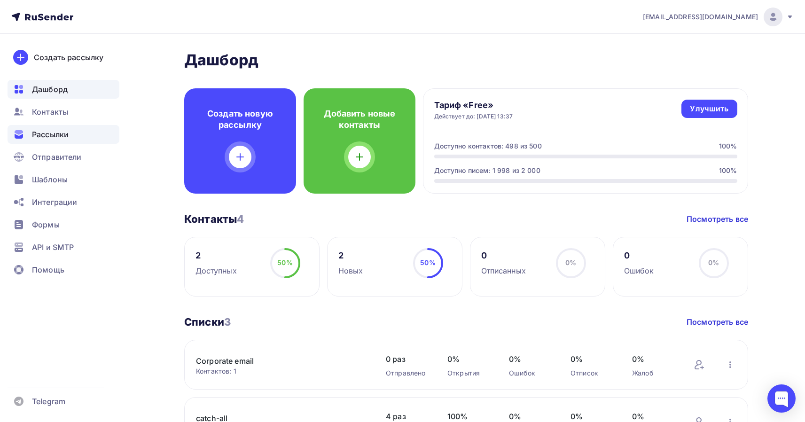
click at [55, 140] on div "Рассылки" at bounding box center [64, 134] width 112 height 19
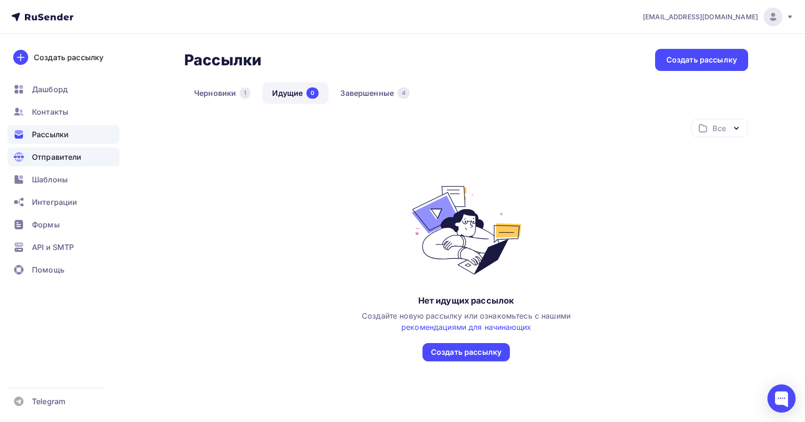
click at [59, 157] on span "Отправители" at bounding box center [57, 156] width 50 height 11
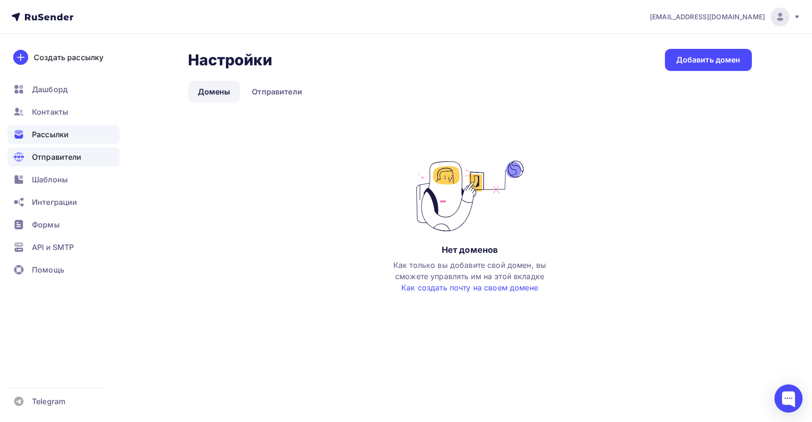
click at [55, 138] on span "Рассылки" at bounding box center [50, 134] width 37 height 11
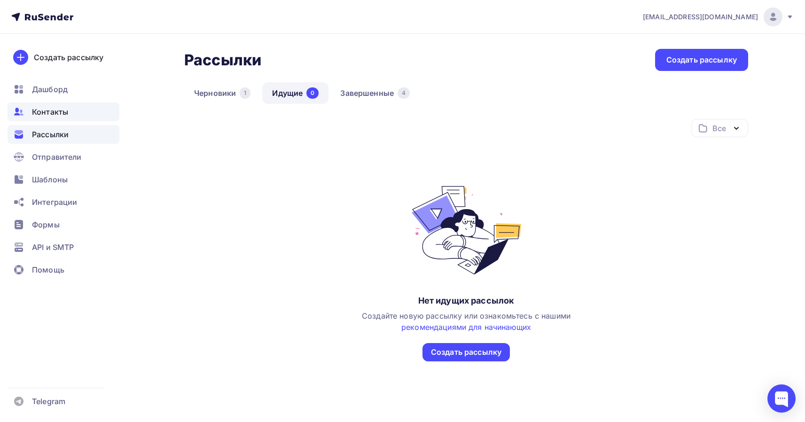
click at [55, 108] on span "Контакты" at bounding box center [50, 111] width 36 height 11
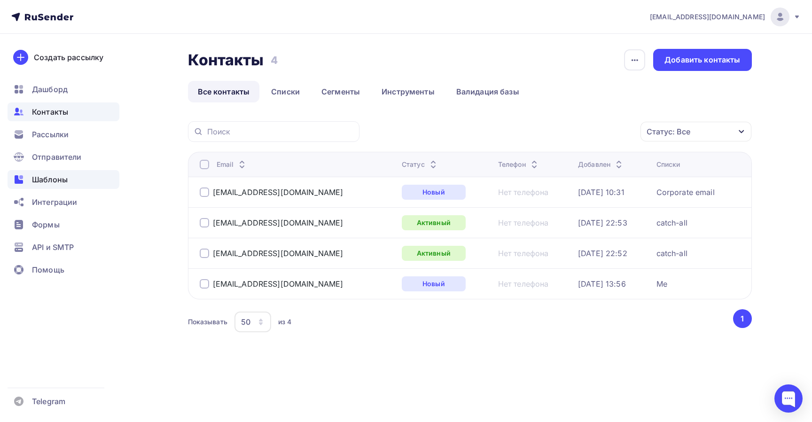
click at [61, 181] on span "Шаблоны" at bounding box center [50, 179] width 36 height 11
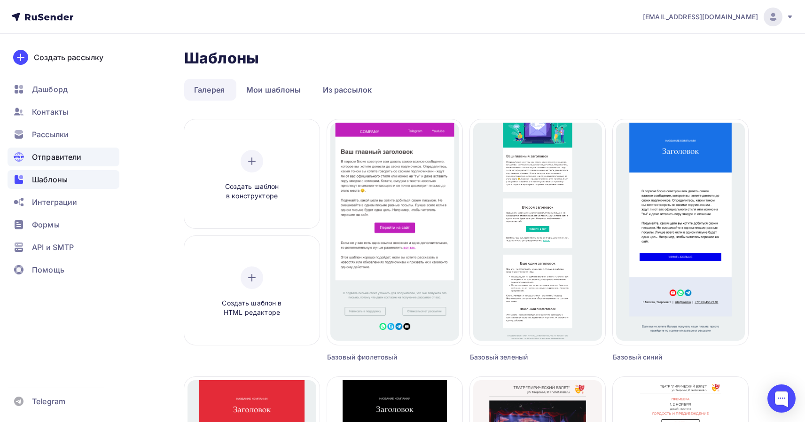
click at [66, 157] on span "Отправители" at bounding box center [57, 156] width 50 height 11
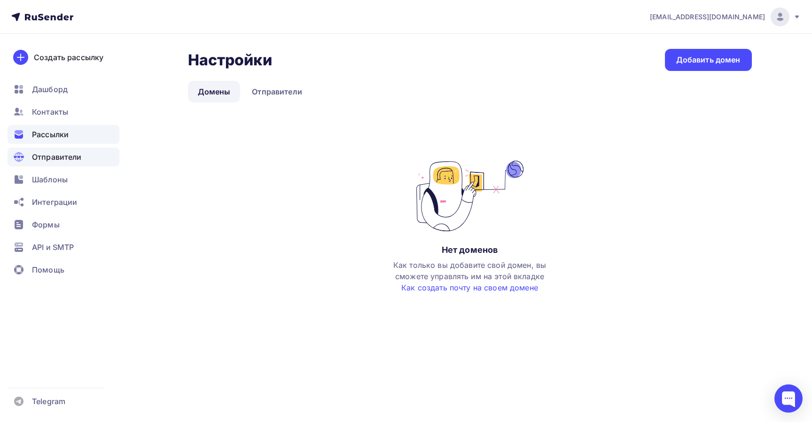
click at [64, 136] on span "Рассылки" at bounding box center [50, 134] width 37 height 11
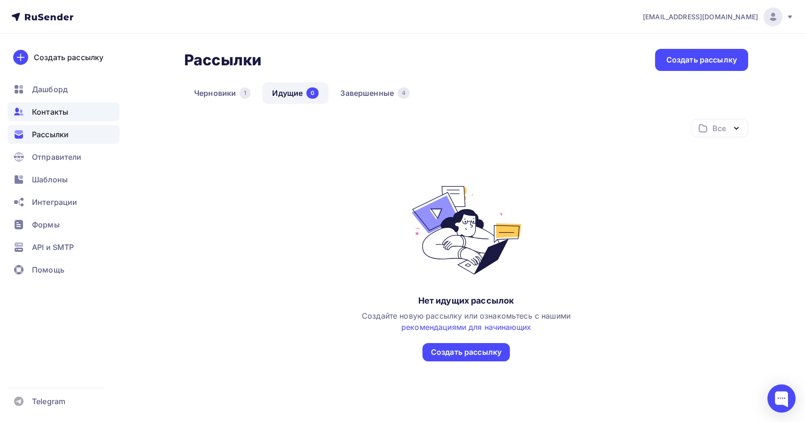
click at [61, 114] on span "Контакты" at bounding box center [50, 111] width 36 height 11
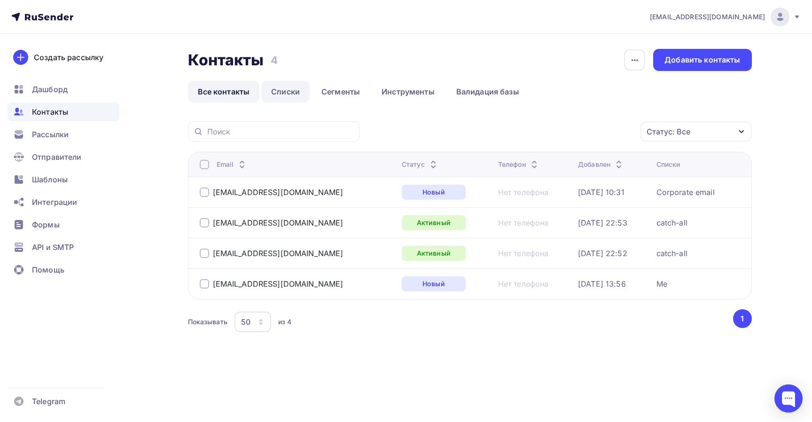
click at [283, 92] on link "Списки" at bounding box center [285, 92] width 48 height 22
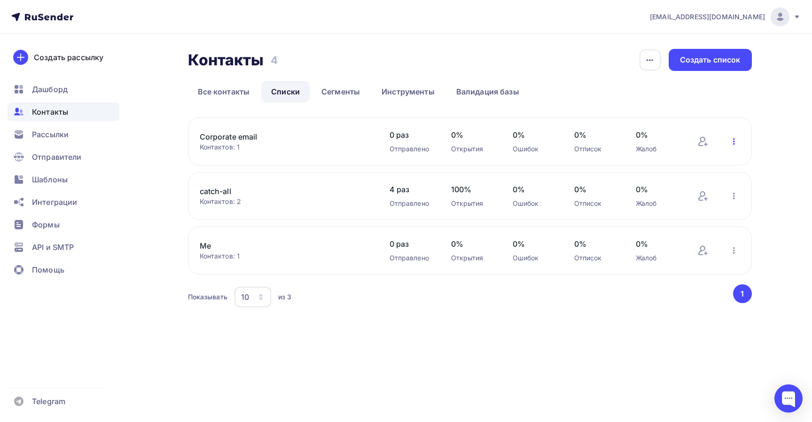
click at [735, 136] on icon "button" at bounding box center [734, 141] width 11 height 11
